Goal: Information Seeking & Learning: Learn about a topic

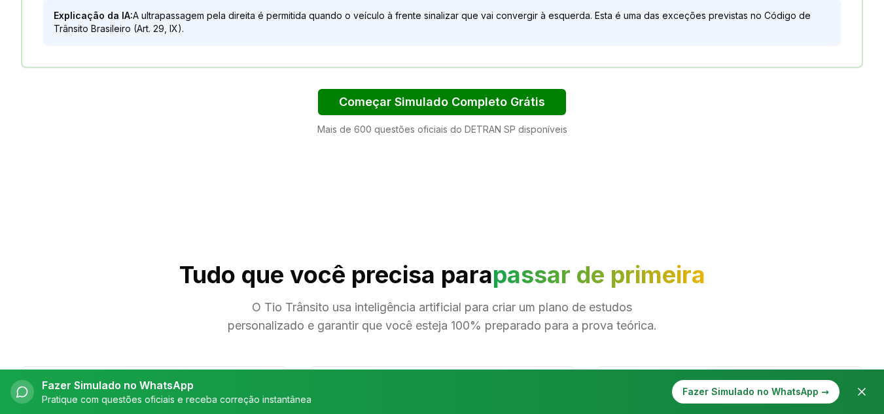
scroll to position [1112, 0]
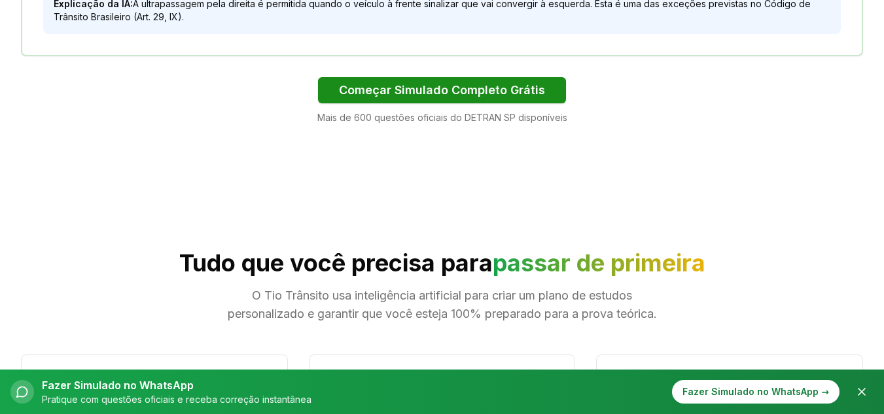
click at [504, 93] on button "Começar Simulado Completo Grátis" at bounding box center [442, 90] width 248 height 26
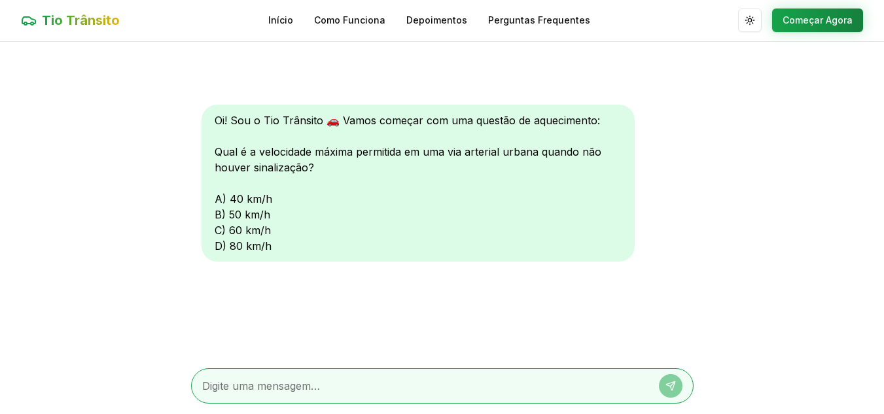
click at [218, 215] on div "Oi! Sou o Tio Trânsito 🚗 Vamos começar com uma questão de aquecimento: Qual é a…" at bounding box center [418, 183] width 433 height 157
click at [298, 389] on textarea at bounding box center [424, 386] width 444 height 16
type textarea "a"
type textarea "b"
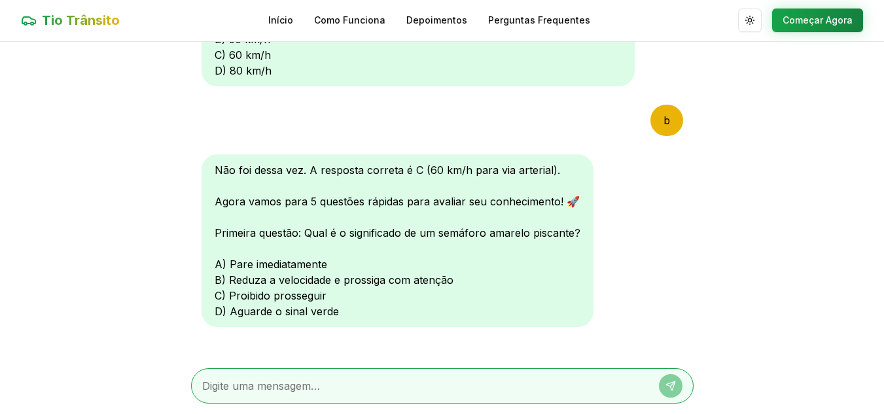
scroll to position [183, 0]
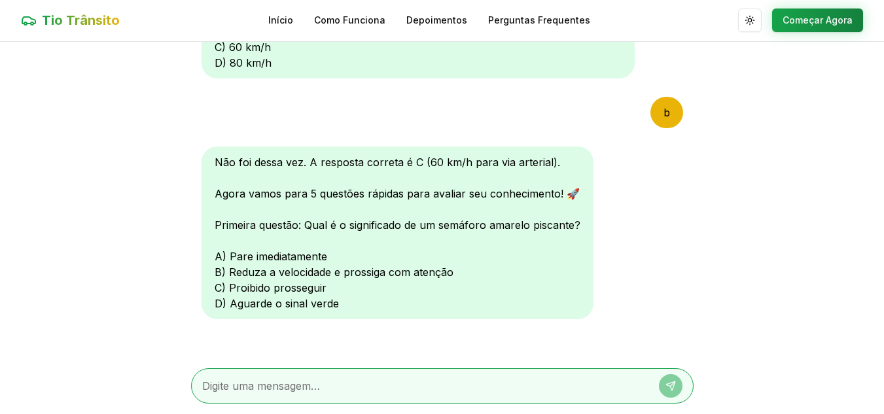
type textarea "b"
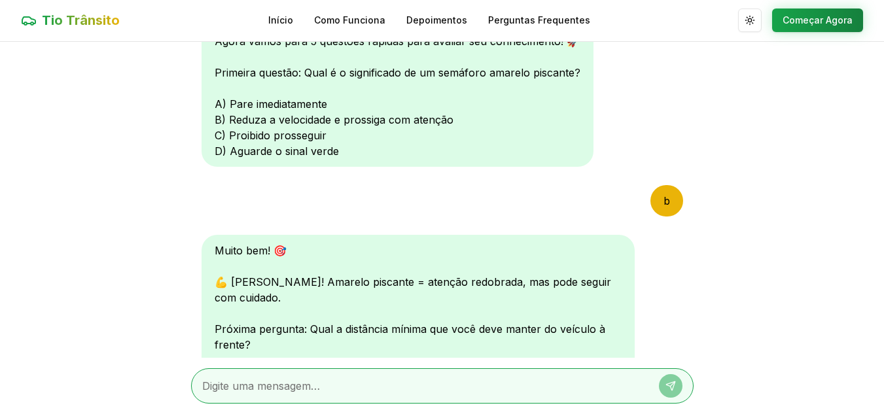
scroll to position [529, 0]
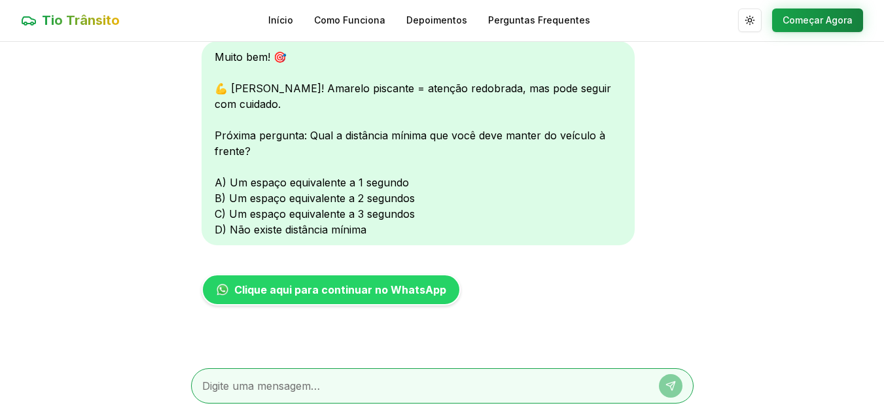
drag, startPoint x: 694, startPoint y: 281, endPoint x: 681, endPoint y: 304, distance: 27.3
click at [681, 304] on main "Oi! Sou o Tio Trânsito 🚗 Vamos começar com uma questão de aquecimento: Qual é a…" at bounding box center [442, 228] width 884 height 372
drag, startPoint x: 681, startPoint y: 304, endPoint x: 680, endPoint y: 281, distance: 22.9
click at [680, 281] on div "Oi! Sou o Tio Trânsito 🚗 Vamos começar com uma questão de aquecimento: Qual é a…" at bounding box center [442, 200] width 503 height 316
click at [221, 380] on textarea at bounding box center [424, 386] width 444 height 16
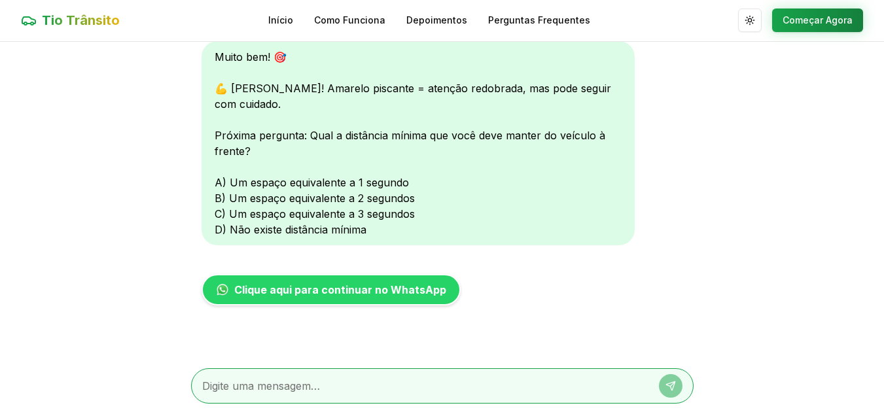
type textarea "b"
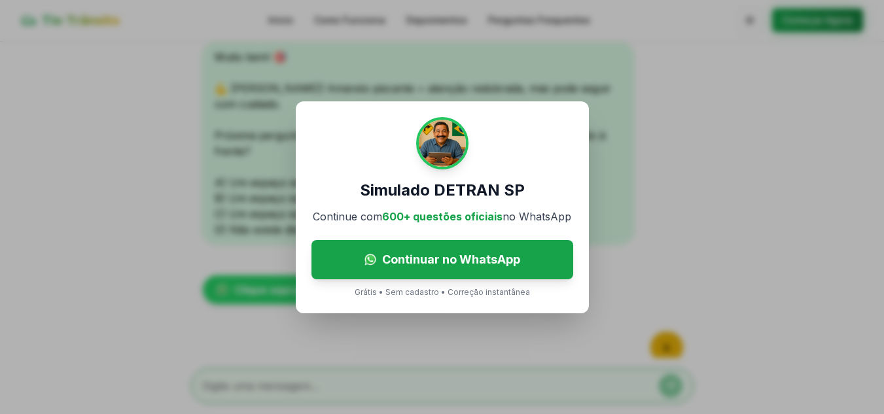
scroll to position [626, 0]
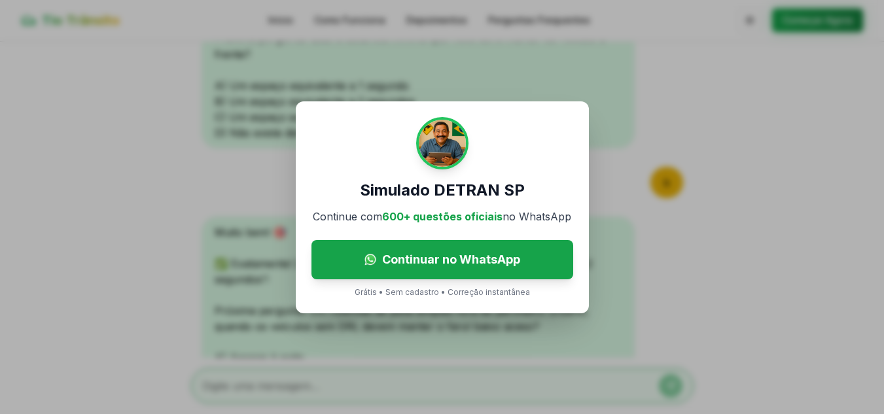
click at [669, 388] on div "Simulado DETRAN SP Continue com 600+ questões oficiais no WhatsApp Continuar no…" at bounding box center [442, 207] width 884 height 414
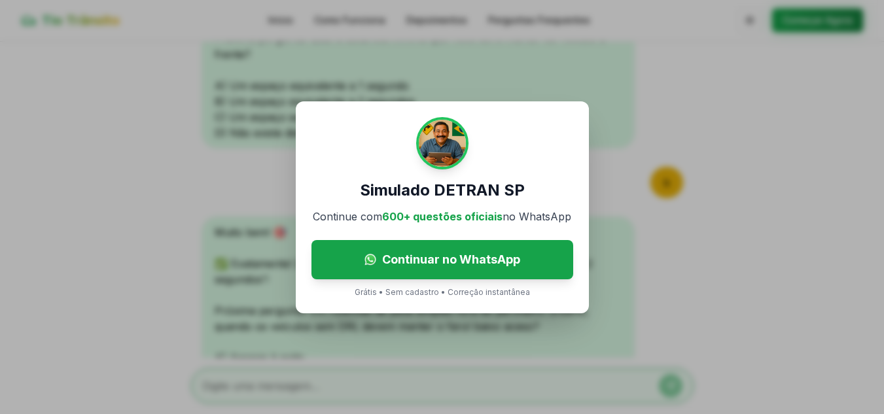
click at [692, 47] on div "Simulado DETRAN SP Continue com 600+ questões oficiais no WhatsApp Continuar no…" at bounding box center [442, 207] width 884 height 414
drag, startPoint x: 692, startPoint y: 47, endPoint x: 471, endPoint y: 66, distance: 222.6
click at [471, 66] on div "Simulado DETRAN SP Continue com 600+ questões oficiais no WhatsApp Continuar no…" at bounding box center [442, 207] width 884 height 414
